Goal: Transaction & Acquisition: Purchase product/service

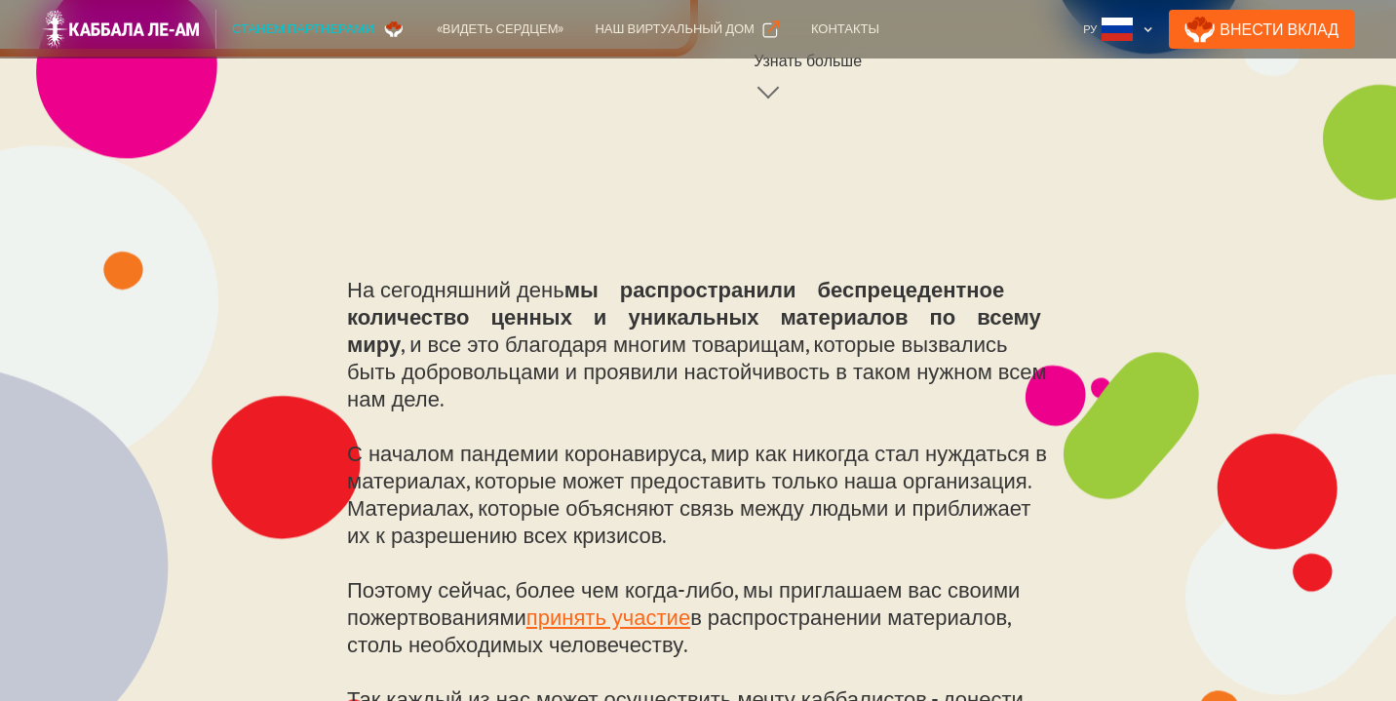
scroll to position [878, 0]
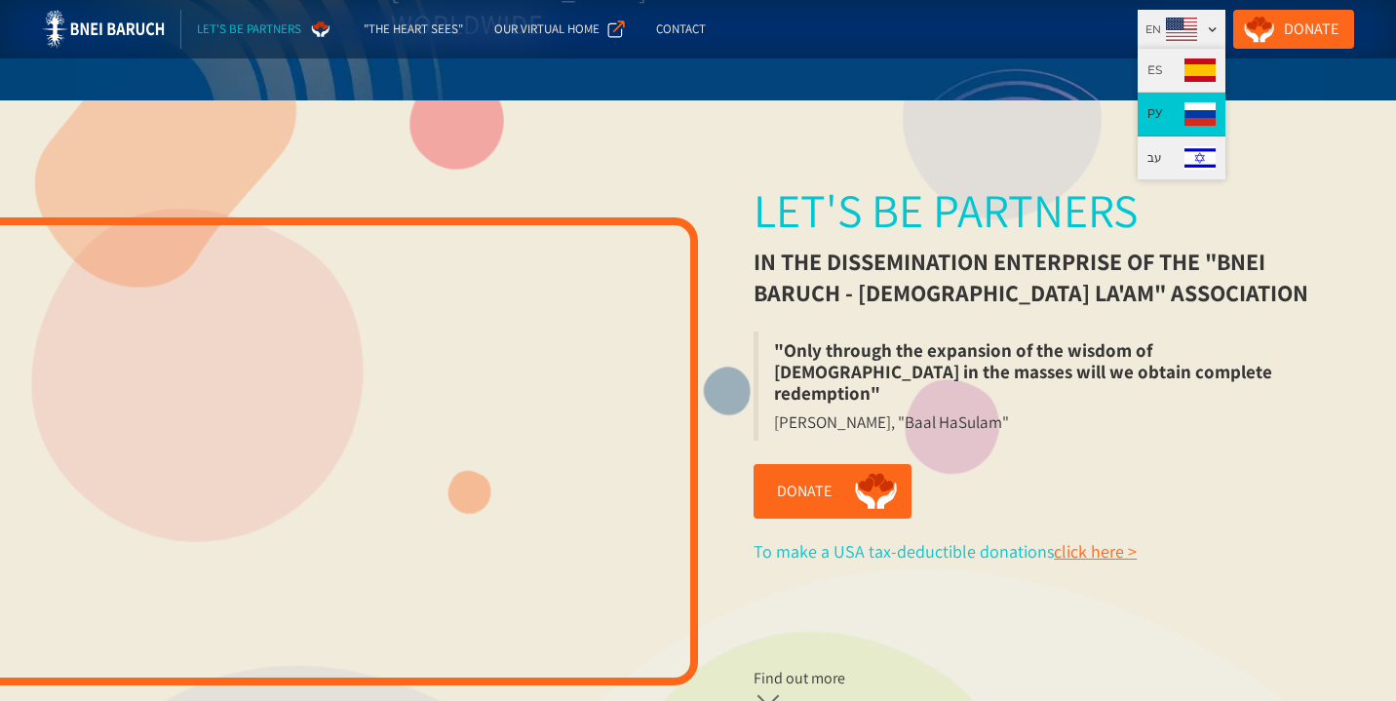
scroll to position [241, 0]
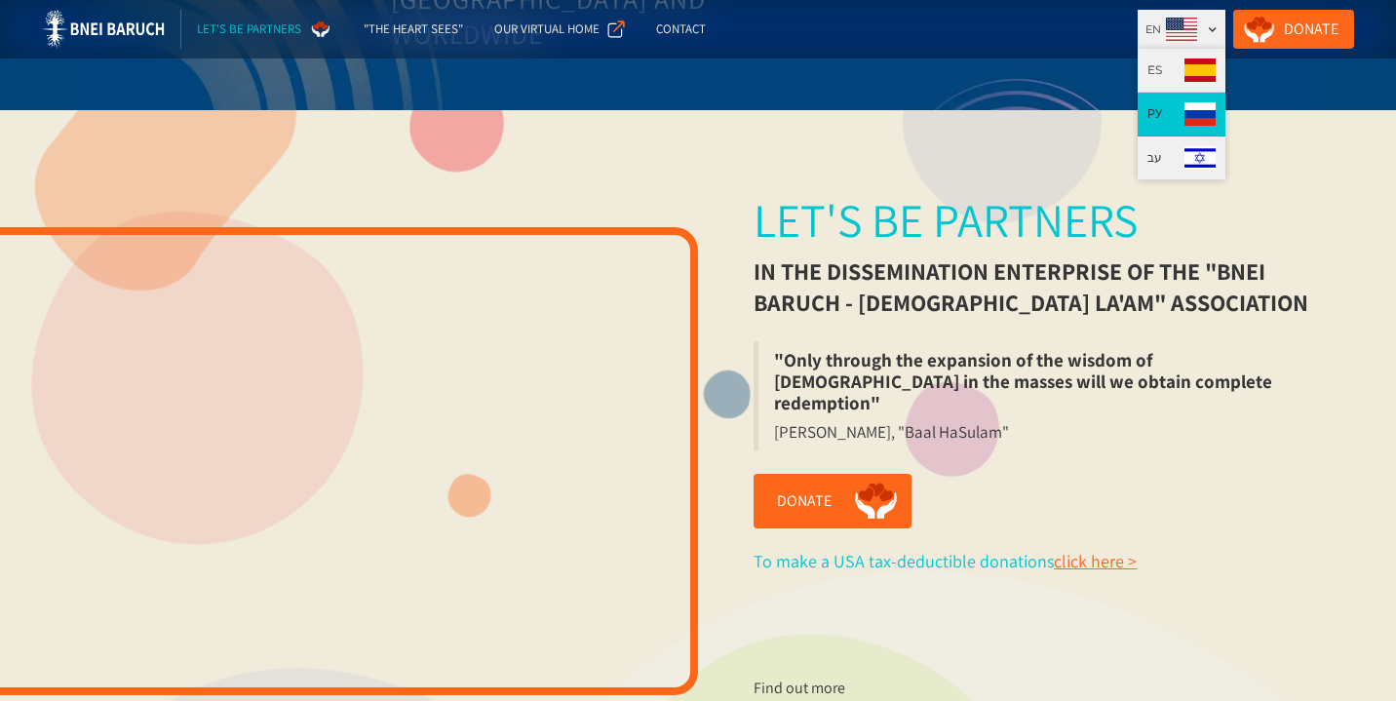
click at [1164, 118] on link "РУ" at bounding box center [1182, 115] width 88 height 44
